Goal: Transaction & Acquisition: Purchase product/service

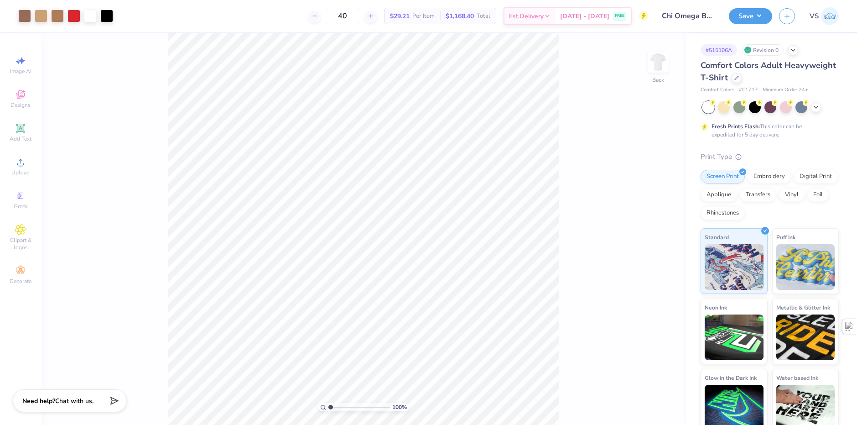
click at [816, 16] on span "VS" at bounding box center [814, 16] width 9 height 10
click at [812, 16] on span "VS" at bounding box center [814, 16] width 9 height 10
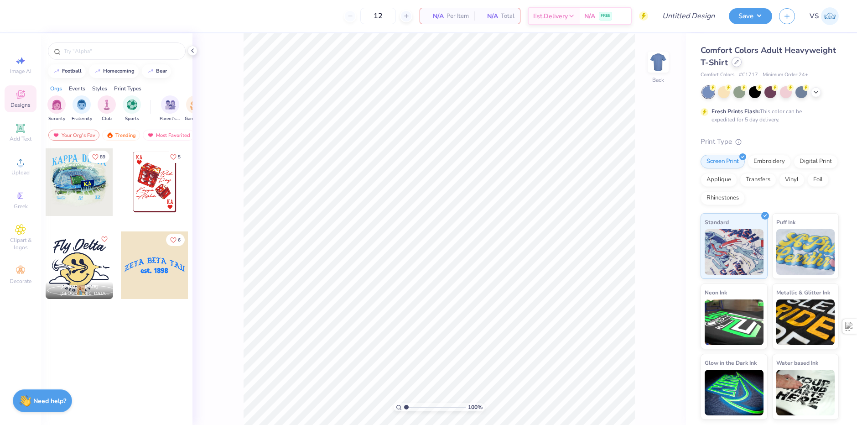
click at [739, 60] on div at bounding box center [737, 62] width 10 height 10
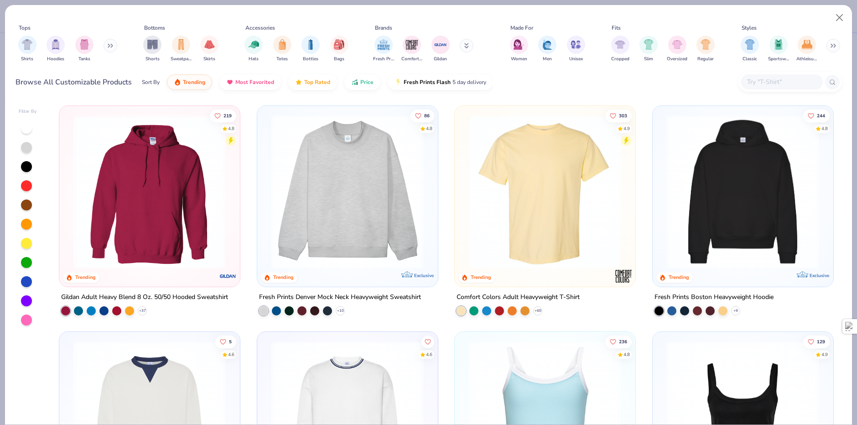
click at [748, 193] on img at bounding box center [743, 191] width 162 height 153
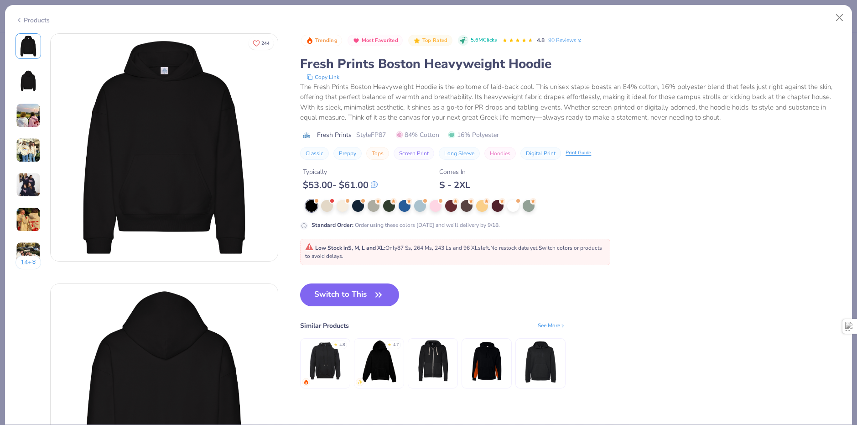
drag, startPoint x: 340, startPoint y: 287, endPoint x: 331, endPoint y: 276, distance: 14.6
click at [340, 287] on button "Switch to This" at bounding box center [349, 294] width 99 height 23
click at [366, 291] on button "Switch to This" at bounding box center [349, 294] width 99 height 23
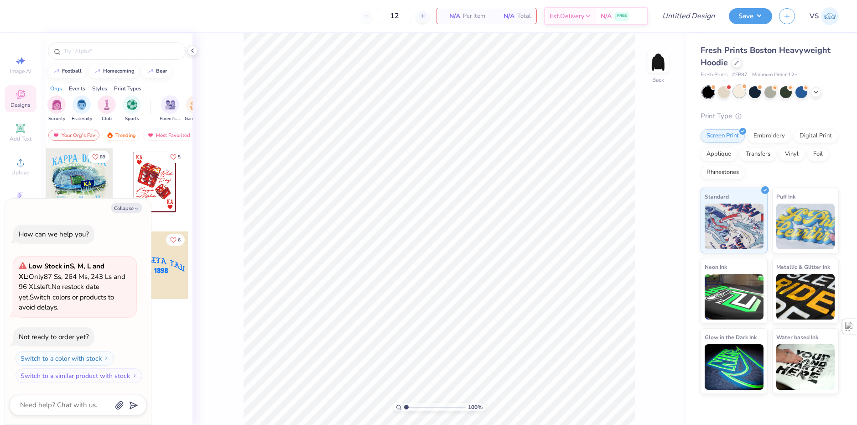
click at [736, 94] on div at bounding box center [740, 91] width 12 height 12
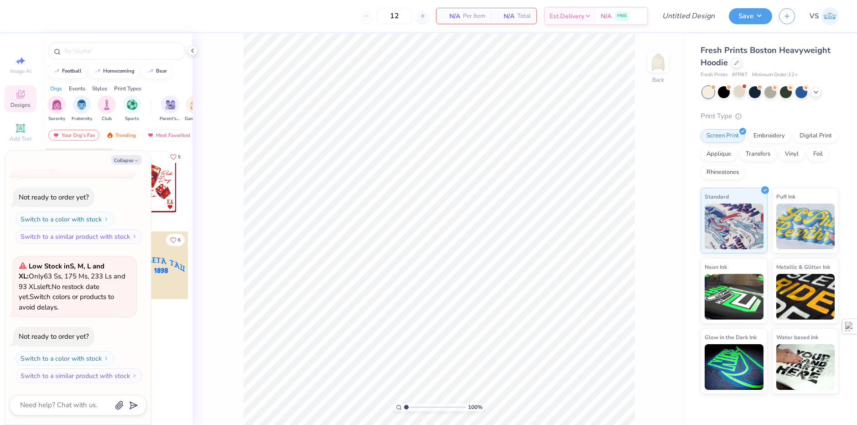
click at [118, 166] on div "Collapse How can we help you? Low Stock in S, M, L and XL : Only 87 Ss, 264 Ms,…" at bounding box center [78, 288] width 146 height 274
click at [122, 160] on button "Collapse" at bounding box center [126, 160] width 31 height 10
type textarea "x"
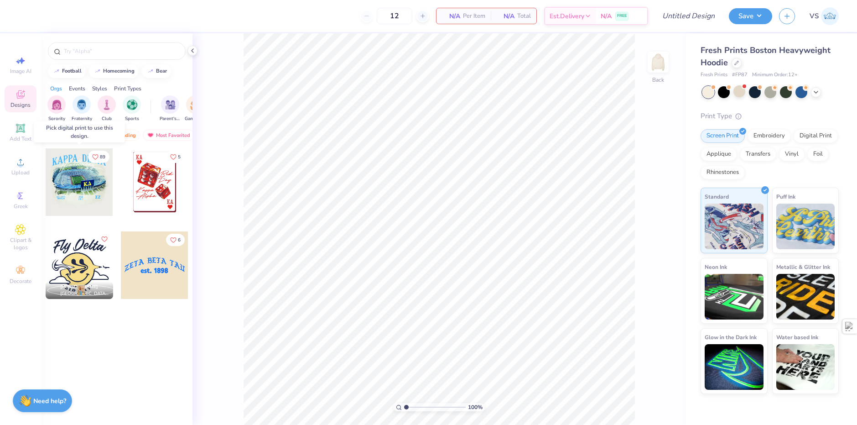
click at [82, 191] on div at bounding box center [80, 182] width 68 height 68
click at [148, 194] on div at bounding box center [155, 182] width 68 height 68
click at [811, 15] on span "VS" at bounding box center [814, 16] width 9 height 10
